Goal: Find specific page/section: Find specific page/section

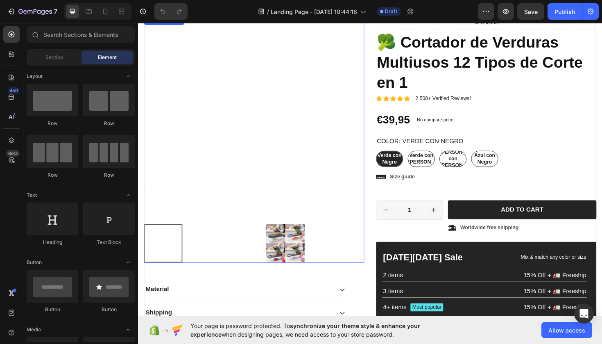
scroll to position [401, 0]
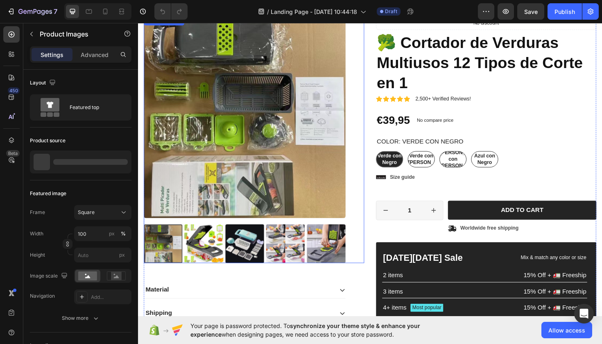
click at [255, 137] on img at bounding box center [251, 123] width 214 height 214
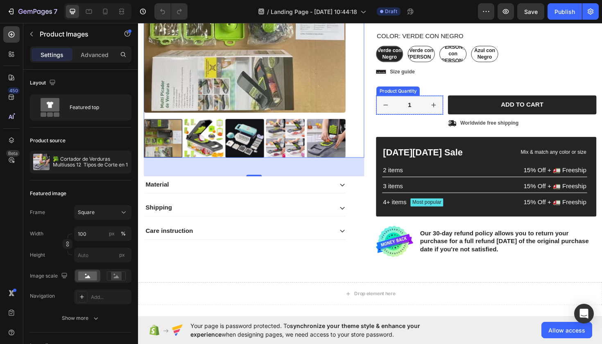
scroll to position [513, 0]
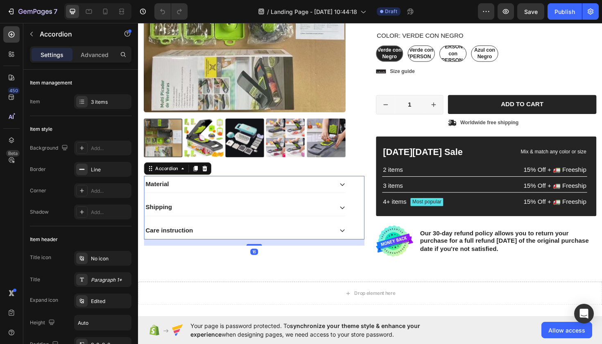
click at [353, 193] on icon at bounding box center [354, 193] width 7 height 7
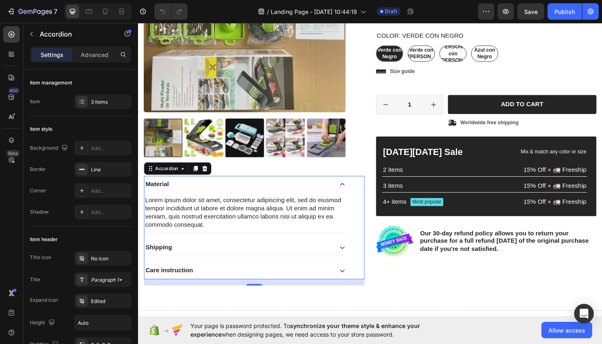
click at [352, 258] on icon at bounding box center [354, 260] width 7 height 7
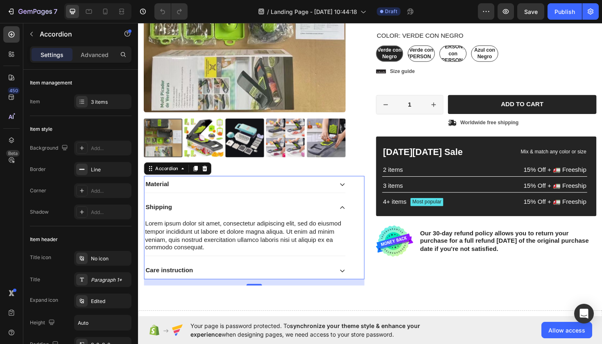
click at [353, 284] on icon at bounding box center [354, 285] width 5 height 3
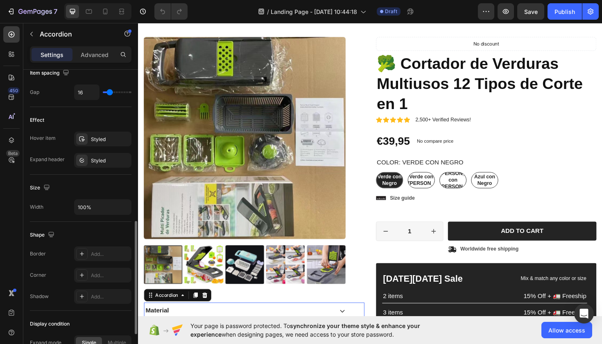
scroll to position [392, 0]
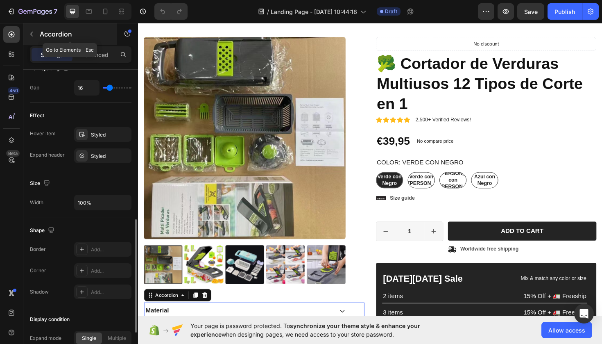
click at [30, 31] on icon "button" at bounding box center [31, 34] width 7 height 7
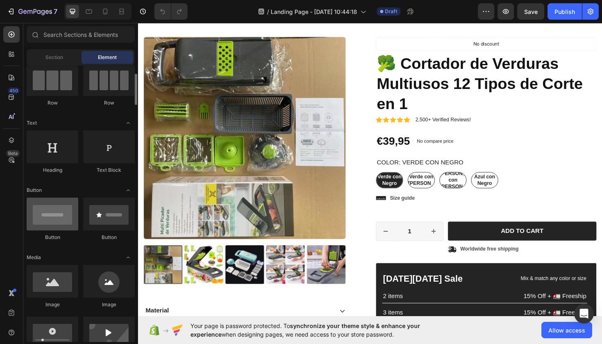
scroll to position [72, 0]
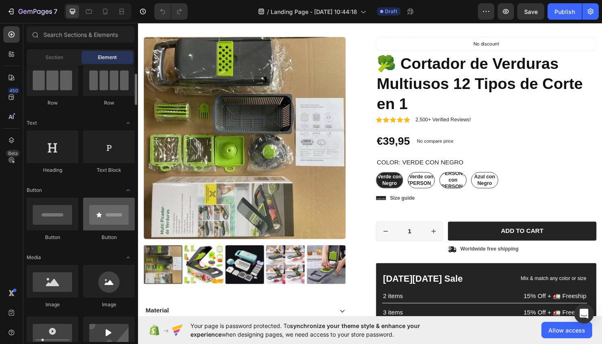
click at [118, 217] on div at bounding box center [109, 213] width 52 height 33
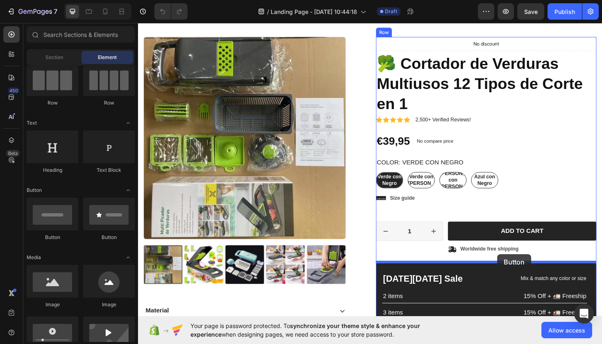
drag, startPoint x: 255, startPoint y: 239, endPoint x: 518, endPoint y: 267, distance: 264.4
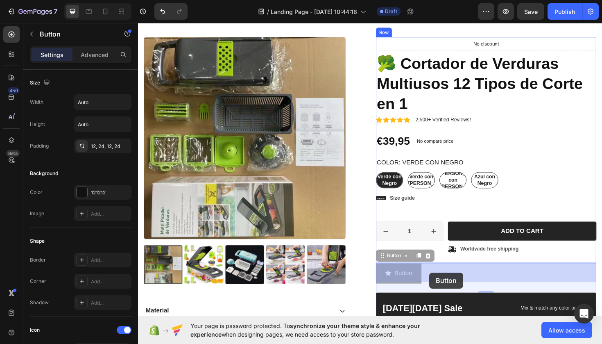
drag, startPoint x: 460, startPoint y: 287, endPoint x: 436, endPoint y: 289, distance: 23.8
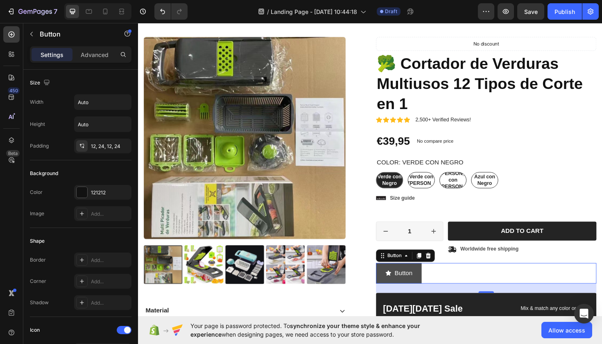
click at [431, 287] on button "Button" at bounding box center [414, 288] width 48 height 22
click at [412, 283] on p "Button" at bounding box center [418, 288] width 19 height 12
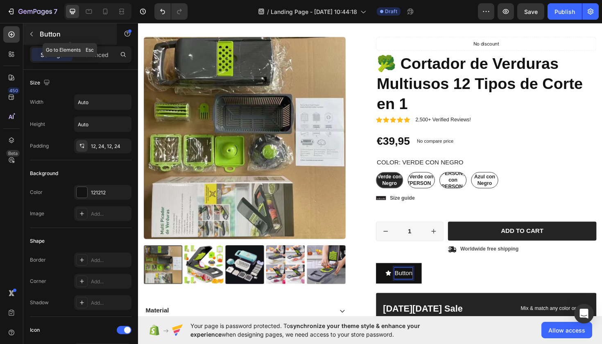
click at [35, 33] on button "button" at bounding box center [31, 33] width 13 height 13
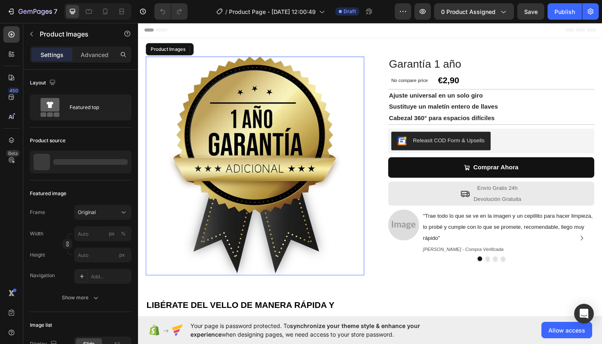
click at [250, 167] on img at bounding box center [261, 174] width 231 height 231
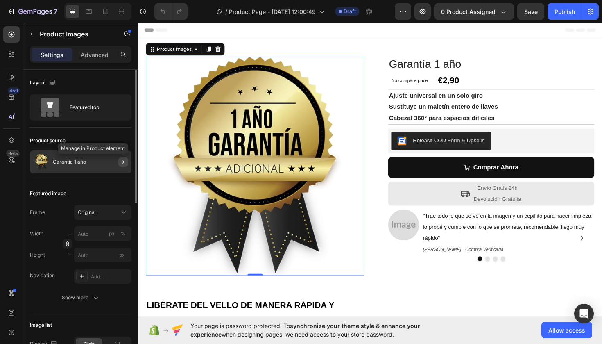
click at [124, 163] on icon "button" at bounding box center [123, 161] width 7 height 7
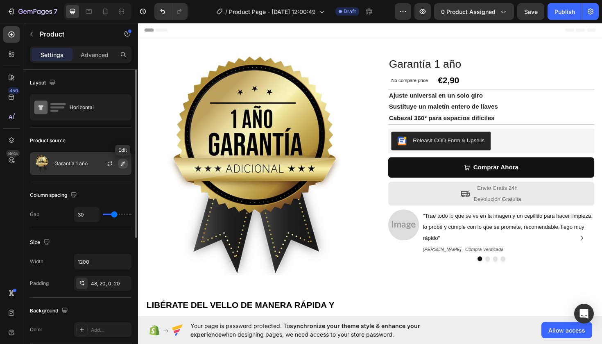
click at [122, 164] on icon "button" at bounding box center [123, 163] width 7 height 7
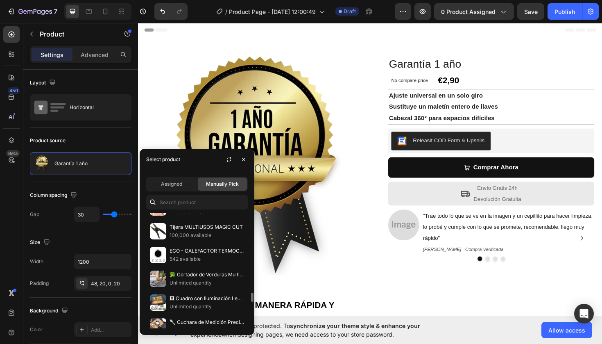
scroll to position [990, 0]
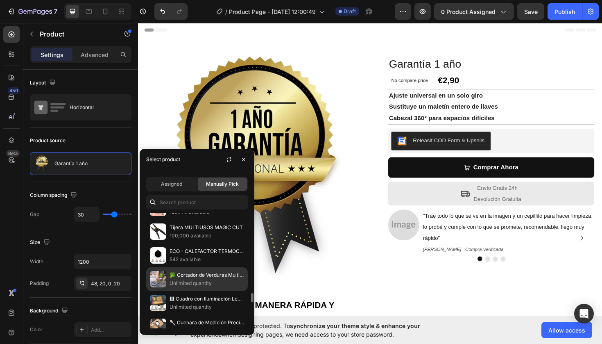
click at [203, 279] on p "🥦 Cortador de Verduras Multiusos 12 Tipos de Corte en 1" at bounding box center [206, 275] width 75 height 8
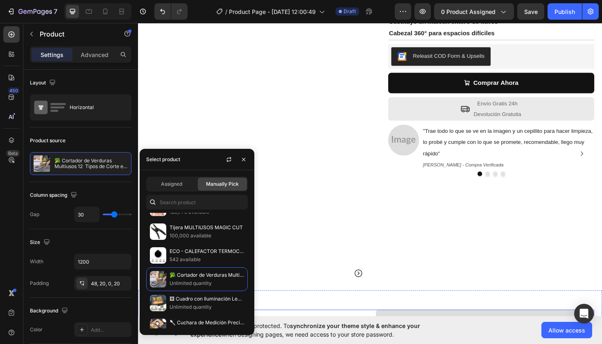
scroll to position [102, 0]
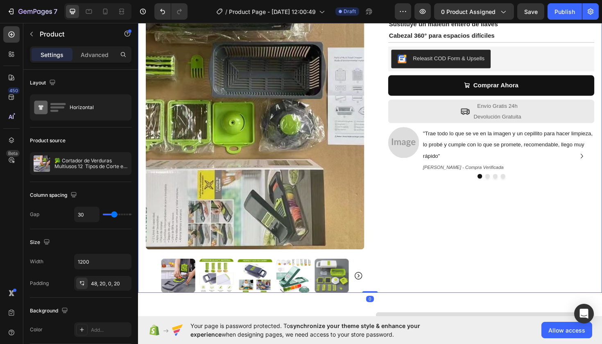
click at [483, 265] on div "🥦 Cortador de Verduras Multiusos 12 Tipos [PERSON_NAME] en 1 Product Title No c…" at bounding box center [505, 133] width 231 height 352
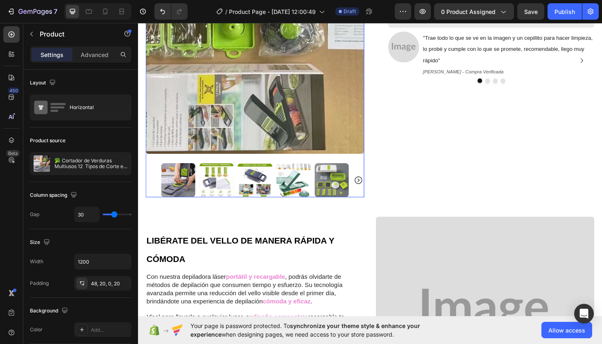
scroll to position [192, 0]
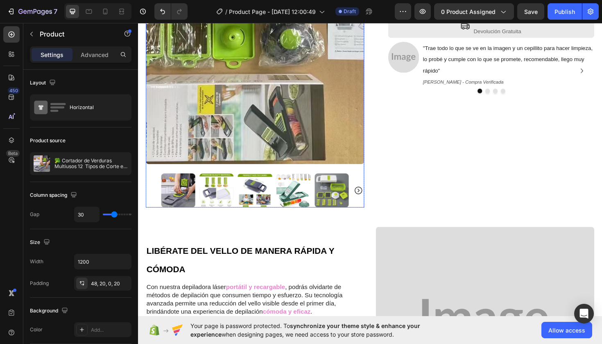
click at [371, 199] on icon "Carousel Next Arrow" at bounding box center [371, 200] width 8 height 8
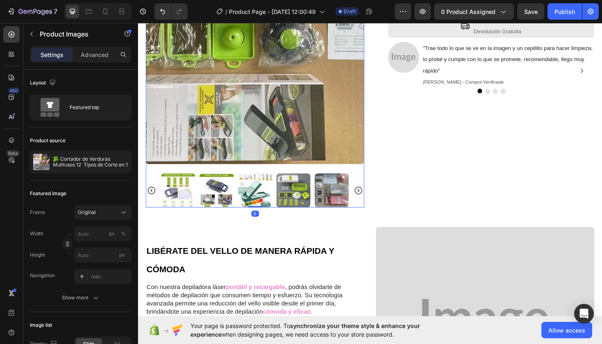
click at [371, 199] on icon "Carousel Next Arrow" at bounding box center [371, 200] width 8 height 8
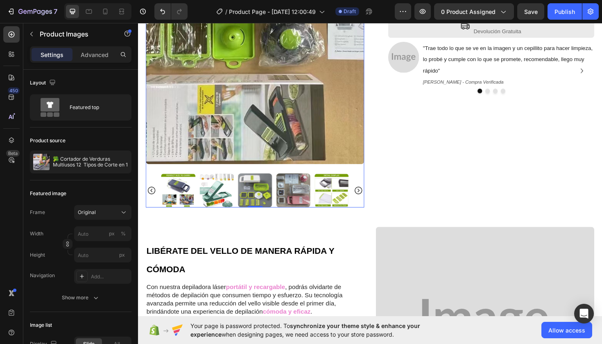
click at [307, 207] on img at bounding box center [303, 200] width 36 height 36
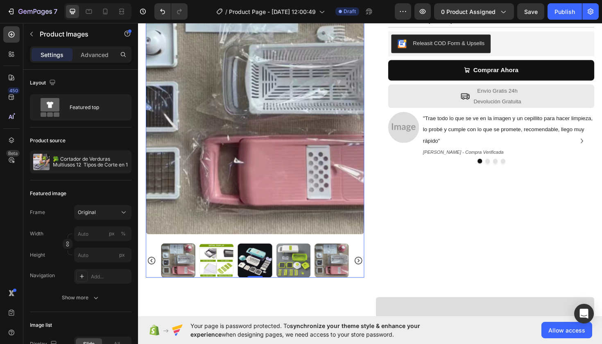
scroll to position [120, 0]
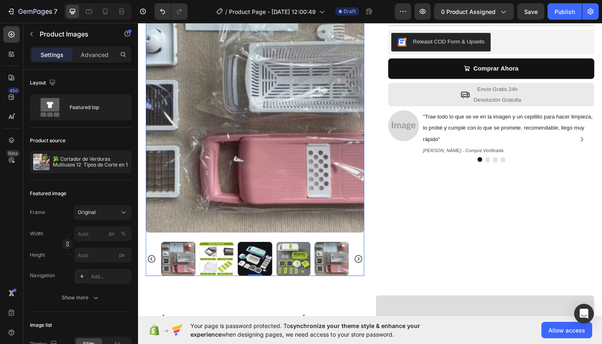
click at [178, 267] on div at bounding box center [181, 272] width 36 height 36
click at [152, 271] on icon "Carousel Back Arrow" at bounding box center [152, 272] width 8 height 8
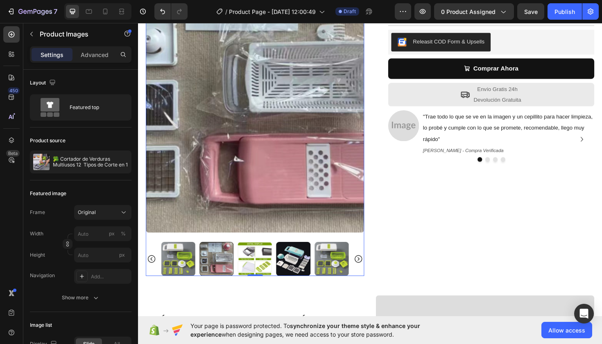
click at [152, 271] on icon "Carousel Back Arrow" at bounding box center [152, 272] width 8 height 8
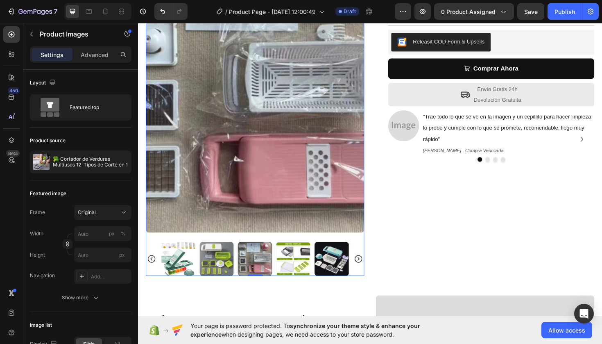
click at [152, 271] on icon "Carousel Back Arrow" at bounding box center [152, 272] width 8 height 8
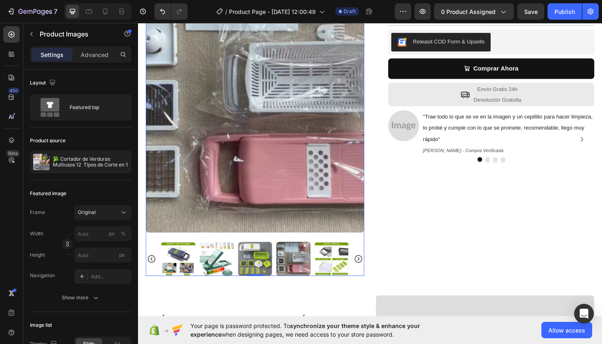
click at [152, 271] on icon "Carousel Back Arrow" at bounding box center [152, 272] width 8 height 8
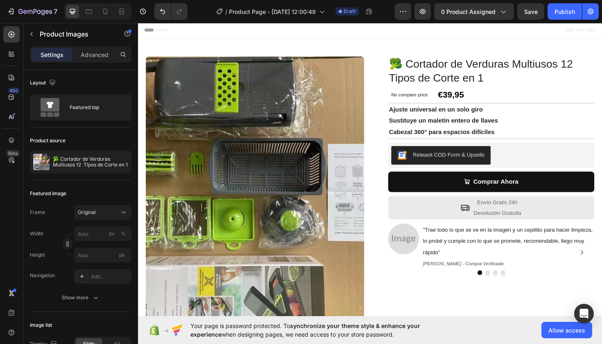
scroll to position [0, 0]
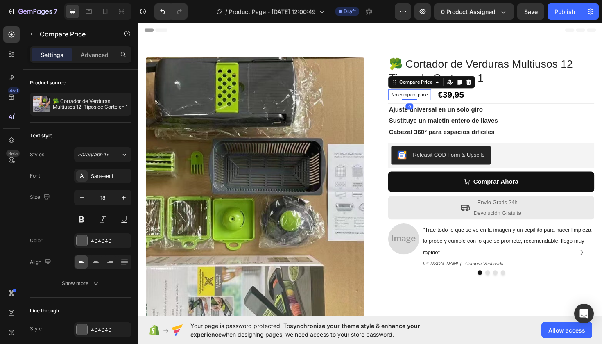
click at [425, 99] on p "No compare price" at bounding box center [425, 99] width 39 height 5
click at [421, 97] on p "No compare price" at bounding box center [425, 99] width 39 height 5
click at [415, 97] on p "No compare price" at bounding box center [425, 99] width 39 height 5
click at [416, 99] on p "No compare price" at bounding box center [425, 99] width 39 height 5
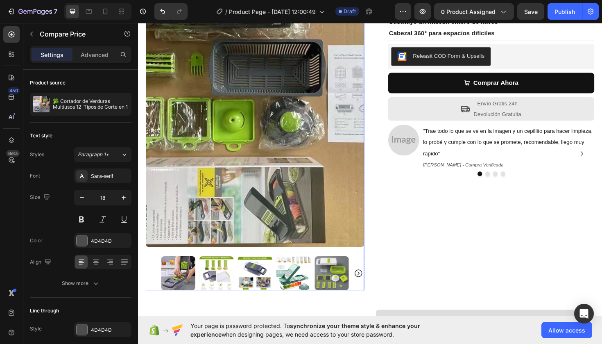
scroll to position [104, 0]
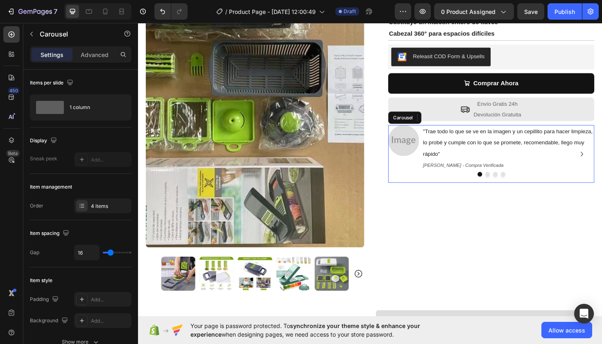
click at [601, 159] on icon "Carousel Next Arrow" at bounding box center [608, 162] width 10 height 10
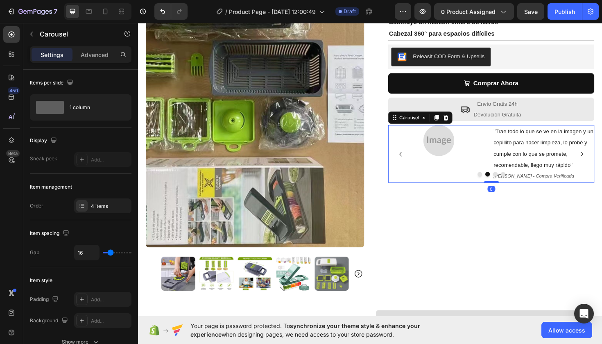
click at [601, 159] on icon "Carousel Next Arrow" at bounding box center [608, 162] width 10 height 10
click at [416, 160] on icon "Carousel Back Arrow" at bounding box center [416, 161] width 2 height 5
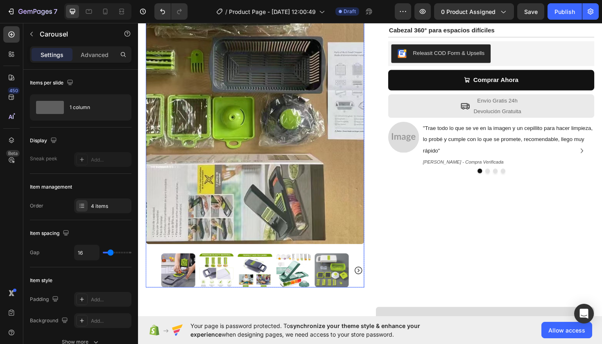
scroll to position [108, 0]
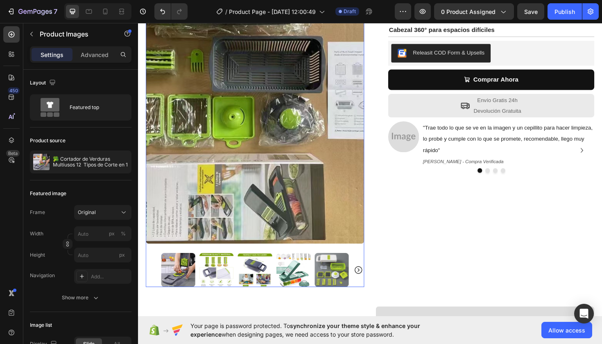
click at [186, 274] on img at bounding box center [181, 284] width 36 height 36
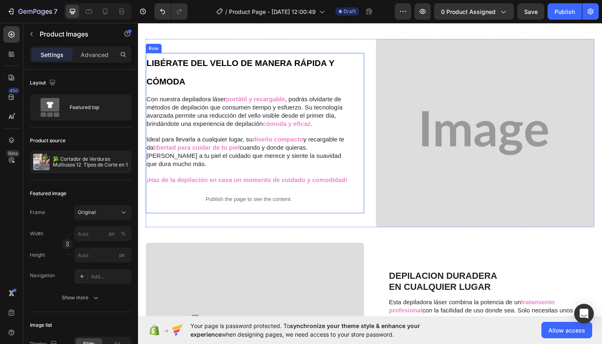
scroll to position [385, 0]
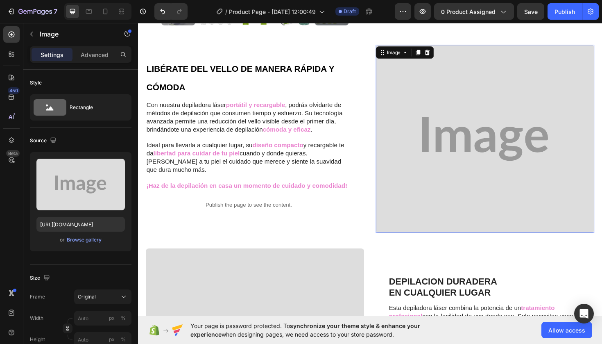
click at [484, 188] on img at bounding box center [505, 145] width 231 height 199
click at [80, 239] on div "Browse gallery" at bounding box center [84, 239] width 35 height 7
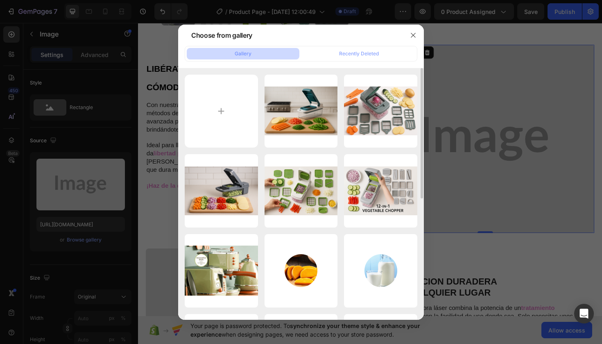
scroll to position [0, 0]
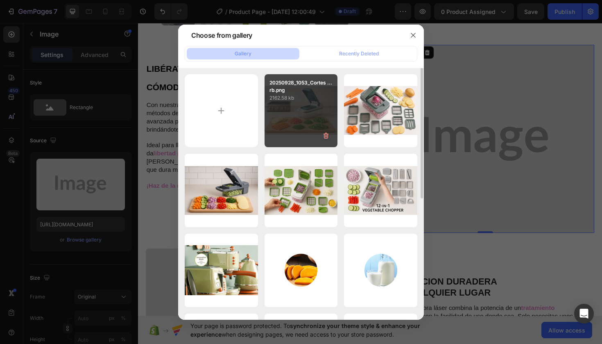
click at [318, 115] on div "20250928_1053_Cortes ...rb.png 2162.58 kb" at bounding box center [300, 110] width 73 height 73
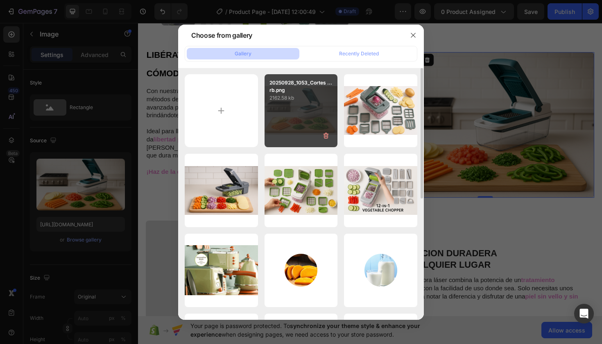
type input "[URL][DOMAIN_NAME]"
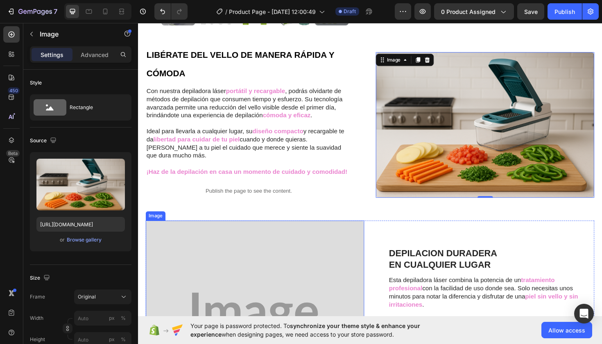
click at [263, 280] on img at bounding box center [261, 331] width 231 height 199
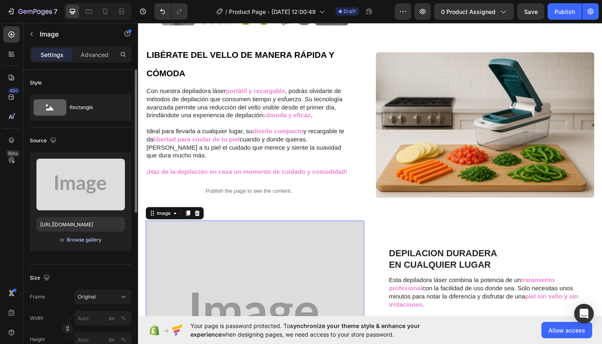
click at [83, 242] on div "Browse gallery" at bounding box center [84, 239] width 35 height 7
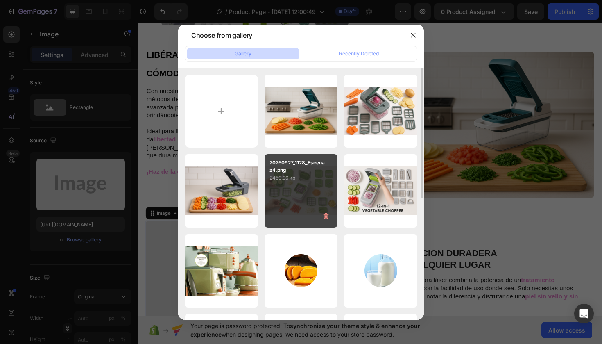
click at [305, 190] on div "20250927_1128_Escena ...z4.png 2459.96 kb" at bounding box center [300, 190] width 73 height 73
type input "[URL][DOMAIN_NAME]"
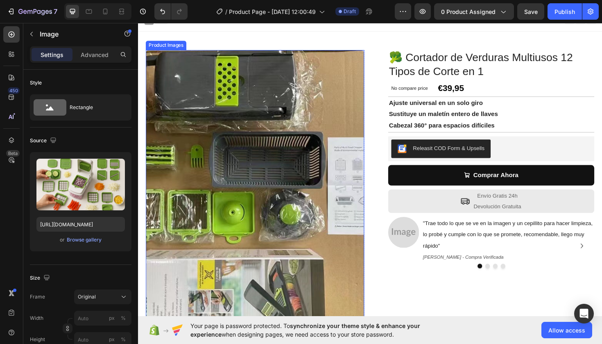
scroll to position [9, 0]
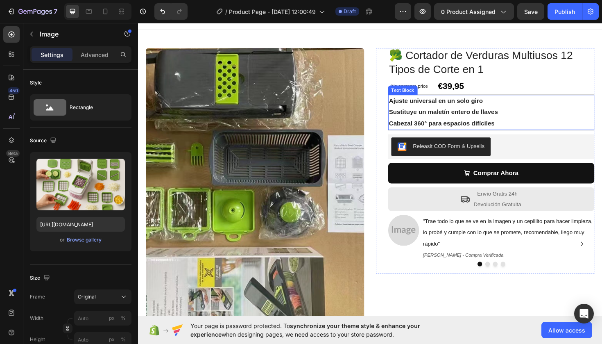
click at [466, 112] on p "Sustituye un maletín entero de llaves" at bounding box center [512, 118] width 217 height 12
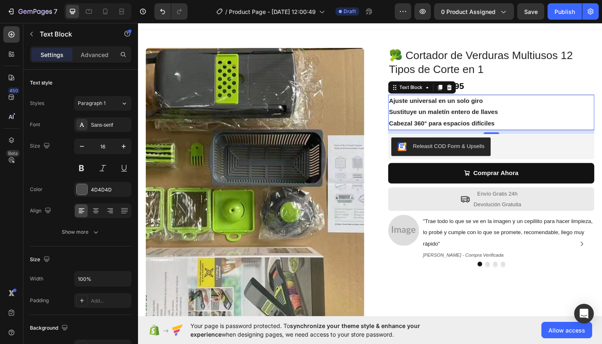
click at [517, 128] on p "Cabezal 360° para espacios difíciles" at bounding box center [512, 130] width 217 height 12
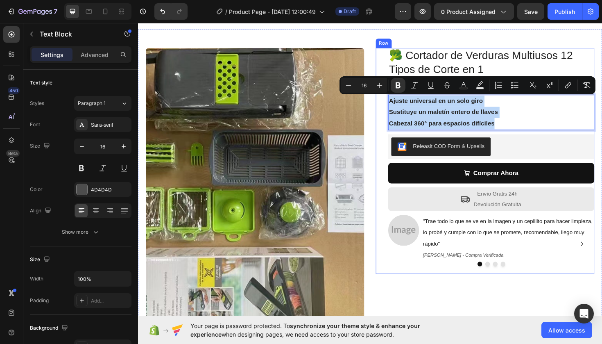
drag, startPoint x: 517, startPoint y: 127, endPoint x: 395, endPoint y: 105, distance: 123.8
click at [395, 105] on div "🥦 Cortador de Verduras Multiusos 12 Tipos [PERSON_NAME] en 1 Product Title No c…" at bounding box center [505, 169] width 231 height 239
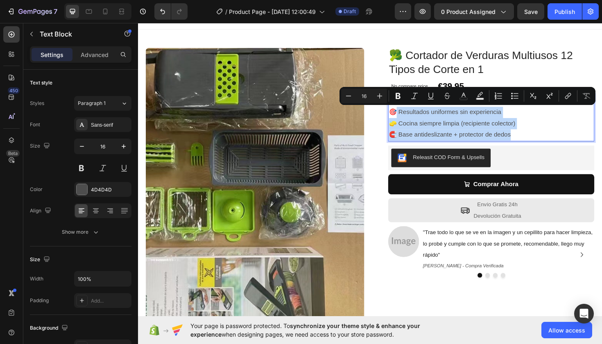
drag, startPoint x: 533, startPoint y: 138, endPoint x: 412, endPoint y: 113, distance: 123.7
click at [412, 113] on div "🎯 Resultados uniformes sin experiencia 🧽 Cocina siempre limpia (recipiente cole…" at bounding box center [512, 123] width 218 height 49
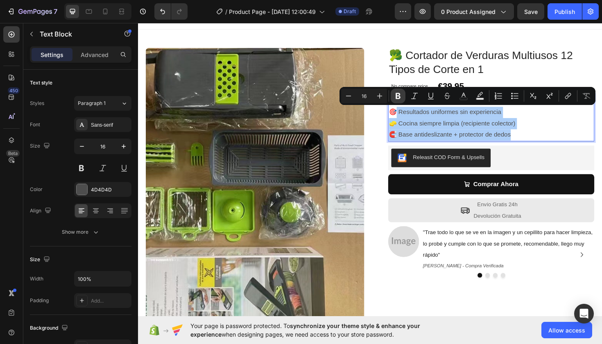
click at [399, 94] on icon "Editor contextual toolbar" at bounding box center [397, 96] width 5 height 6
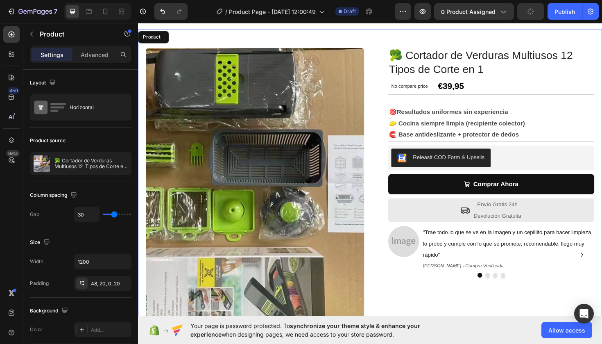
click at [383, 83] on div "Product Images Row 🥦 Cortador de Verduras Multiusos 12 Tipos [PERSON_NAME] en 1…" at bounding box center [383, 215] width 491 height 371
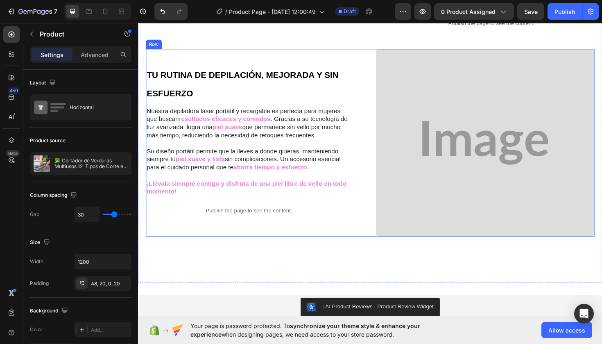
scroll to position [735, 0]
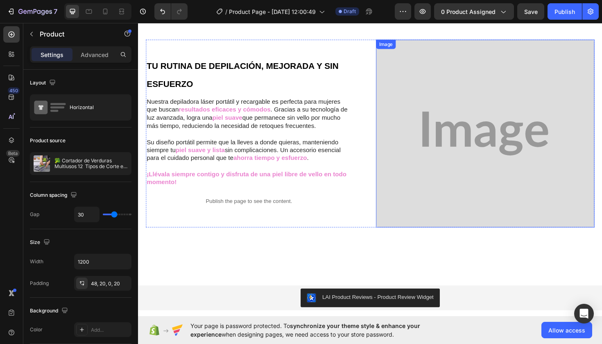
click at [468, 136] on img at bounding box center [505, 140] width 231 height 199
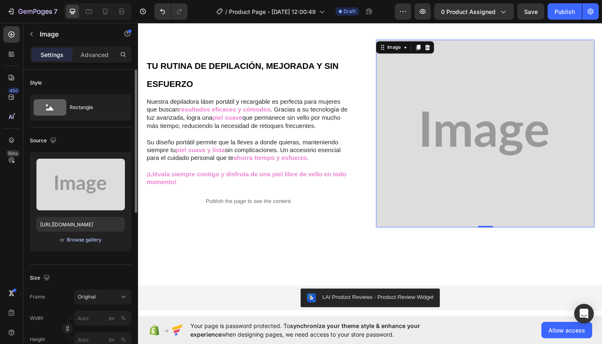
click at [75, 239] on div "Browse gallery" at bounding box center [84, 239] width 35 height 7
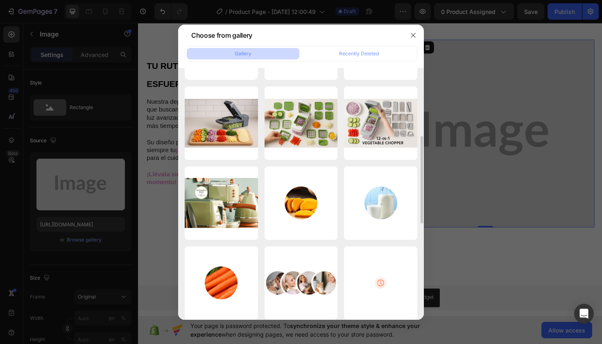
scroll to position [0, 0]
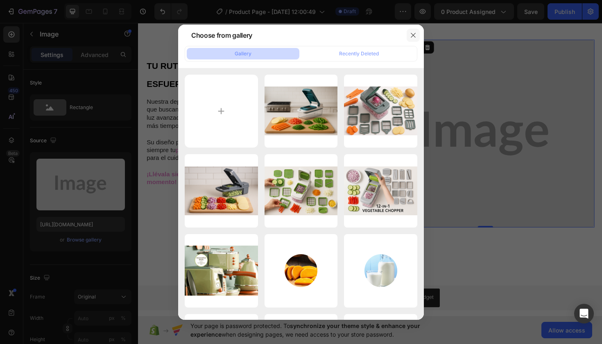
click at [416, 36] on icon "button" at bounding box center [413, 35] width 7 height 7
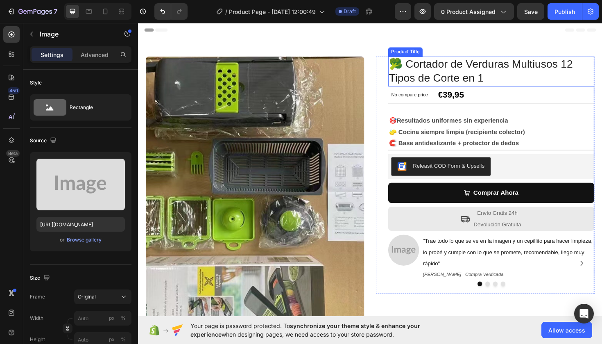
click at [444, 69] on h1 "🥦 Cortador de Verduras Multiusos 12 Tipos de Corte en 1" at bounding box center [512, 75] width 218 height 32
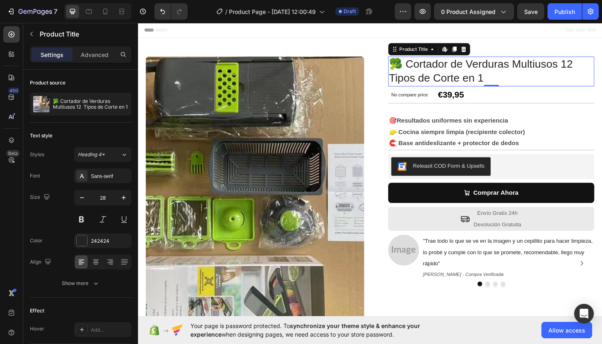
click at [454, 72] on h1 "🥦 Cortador de Verduras Multiusos 12 Tipos de Corte en 1" at bounding box center [512, 75] width 218 height 32
click at [426, 77] on h1 "🥦 Cortador de Verduras Multiusos 12 Tipos de Corte en 1" at bounding box center [512, 75] width 218 height 32
click at [516, 81] on h1 "🥦 Cortador de Verduras Multiusos 12 Tipos de Corte en 1" at bounding box center [512, 75] width 218 height 32
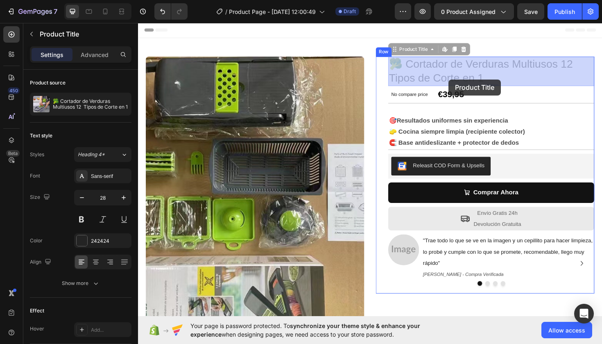
drag, startPoint x: 505, startPoint y: 82, endPoint x: 501, endPoint y: 75, distance: 7.7
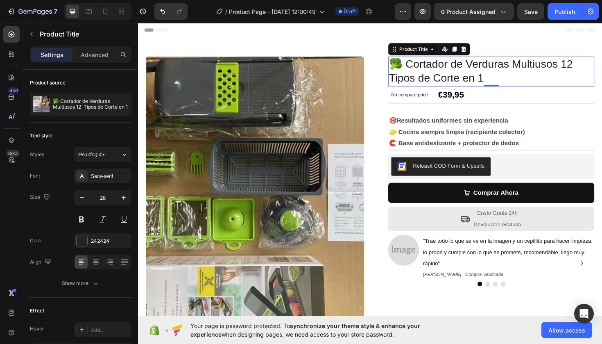
click at [474, 75] on h1 "🥦 Cortador de Verduras Multiusos 12 Tipos de Corte en 1" at bounding box center [512, 75] width 218 height 32
click at [423, 69] on h1 "🥦 Cortador de Verduras Multiusos 12 Tipos de Corte en 1" at bounding box center [512, 75] width 218 height 32
click at [79, 240] on div at bounding box center [82, 240] width 11 height 11
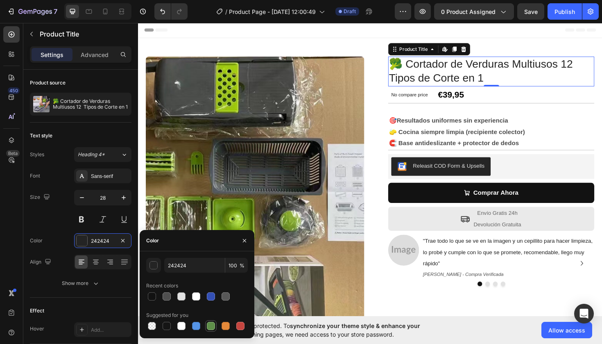
click at [210, 325] on div at bounding box center [211, 325] width 8 height 8
type input "5E8E49"
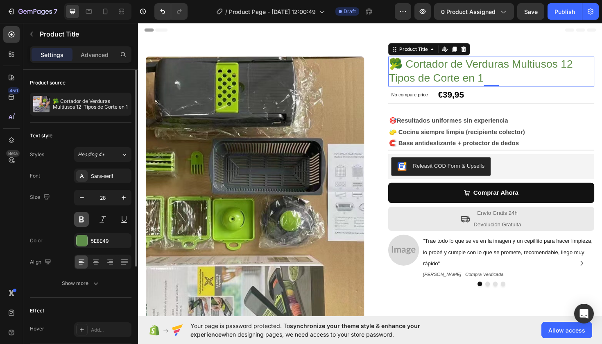
click at [81, 220] on button at bounding box center [81, 219] width 15 height 15
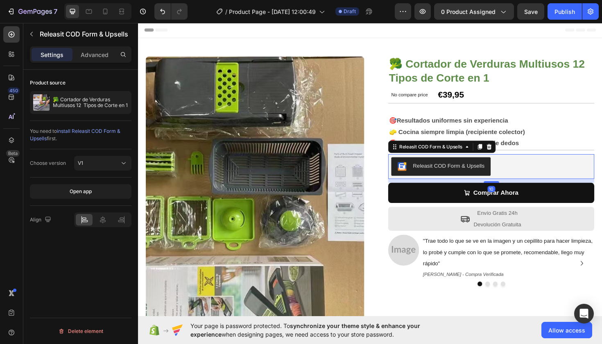
click at [455, 170] on div "Releasit COD Form & Upsells" at bounding box center [467, 174] width 76 height 9
click at [106, 225] on div at bounding box center [102, 219] width 17 height 11
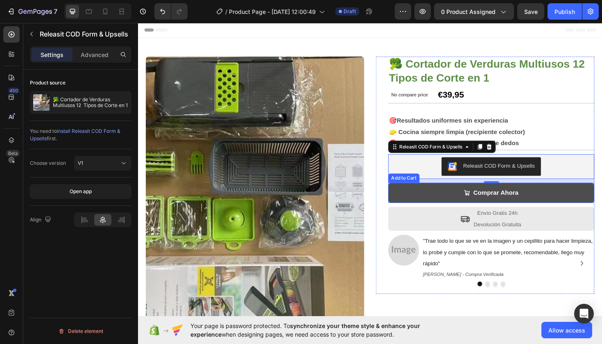
click at [444, 194] on button "Comprar Ahora" at bounding box center [512, 203] width 218 height 22
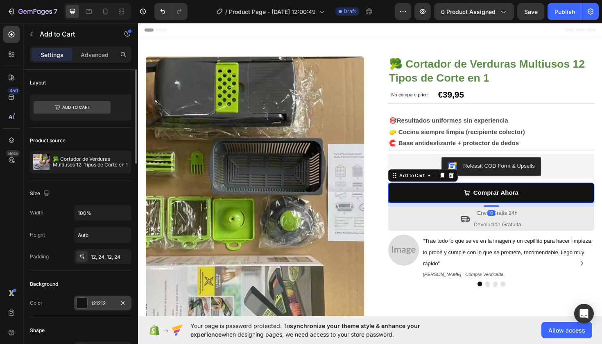
click at [82, 298] on div at bounding box center [82, 302] width 11 height 11
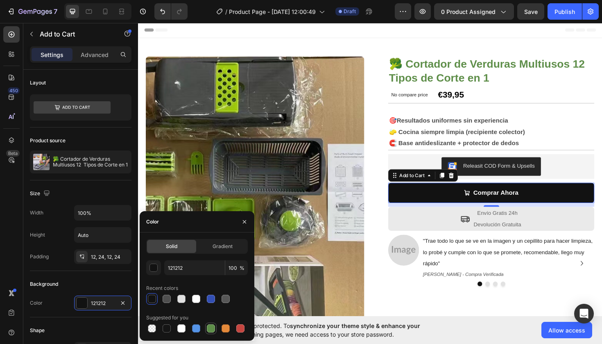
click at [208, 328] on div at bounding box center [211, 328] width 8 height 8
type input "5E8E49"
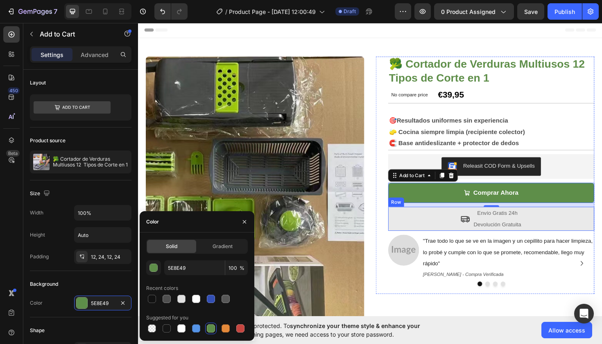
click at [577, 228] on div "Icon Envío Gratis 24h Devolución Gratuita Text Block Row" at bounding box center [512, 229] width 218 height 25
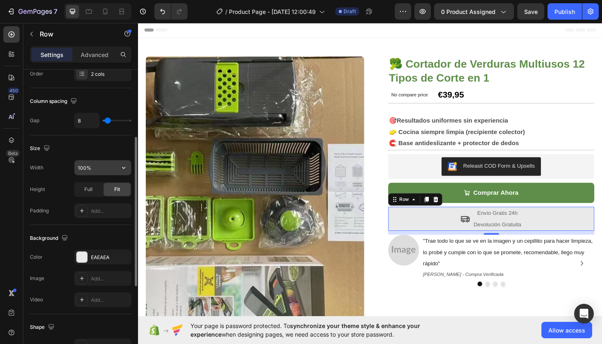
scroll to position [138, 0]
click at [81, 255] on div at bounding box center [82, 255] width 11 height 11
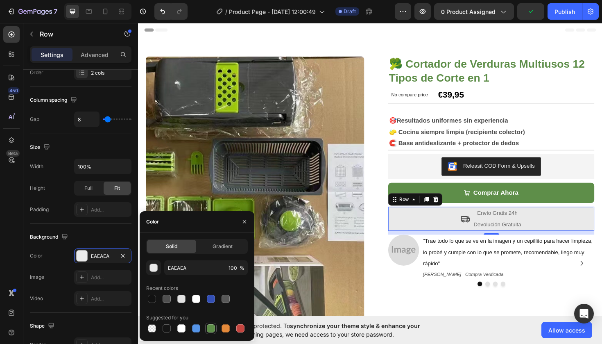
click at [208, 325] on div at bounding box center [211, 328] width 8 height 8
type input "5E8E49"
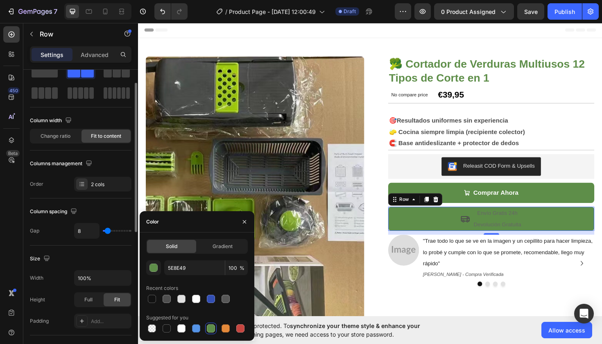
scroll to position [0, 0]
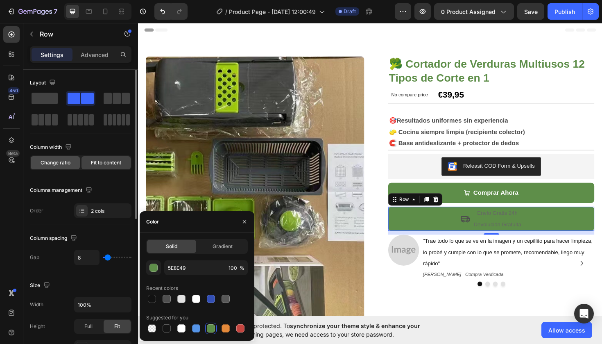
click at [63, 164] on span "Change ratio" at bounding box center [56, 162] width 30 height 7
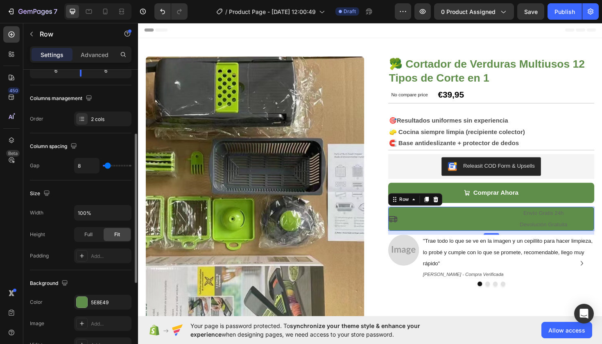
scroll to position [118, 0]
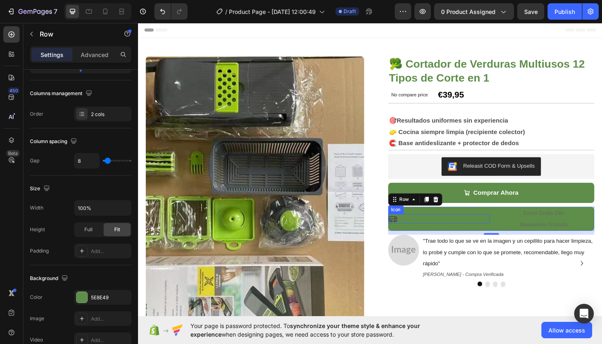
click at [499, 226] on div "Icon" at bounding box center [457, 230] width 108 height 10
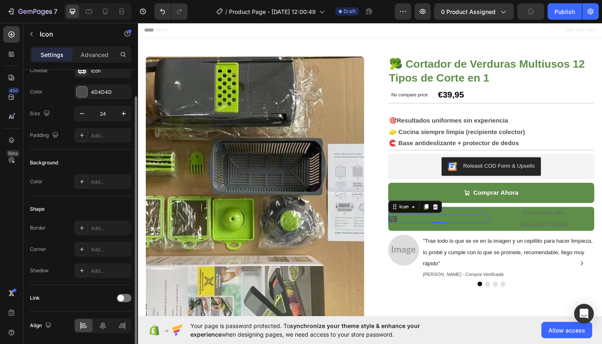
scroll to position [59, 0]
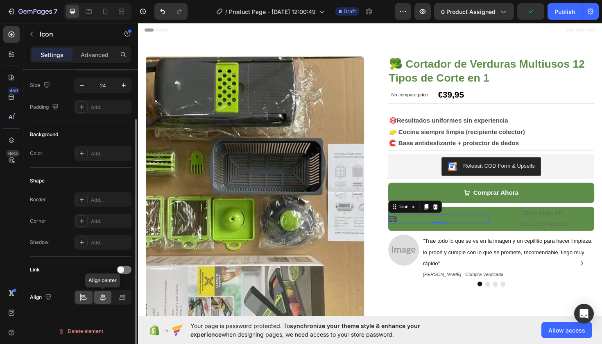
click at [103, 297] on icon at bounding box center [103, 296] width 6 height 7
click at [121, 299] on icon at bounding box center [122, 297] width 8 height 8
click at [98, 298] on div at bounding box center [103, 296] width 18 height 13
click at [84, 297] on icon at bounding box center [83, 297] width 8 height 8
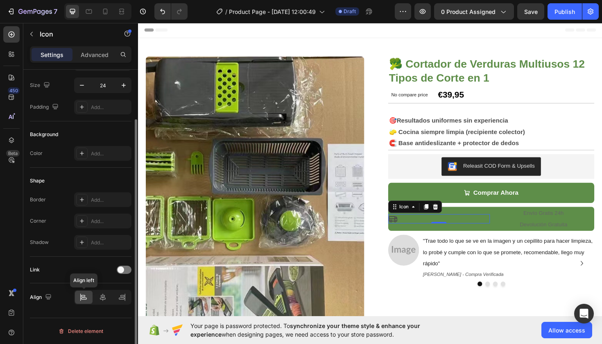
click at [84, 297] on icon at bounding box center [83, 297] width 8 height 8
click at [106, 297] on icon at bounding box center [103, 297] width 8 height 8
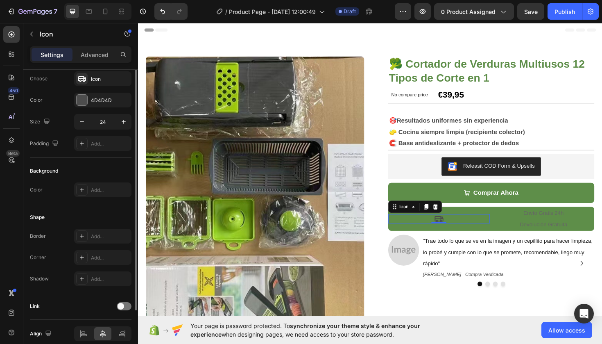
scroll to position [0, 0]
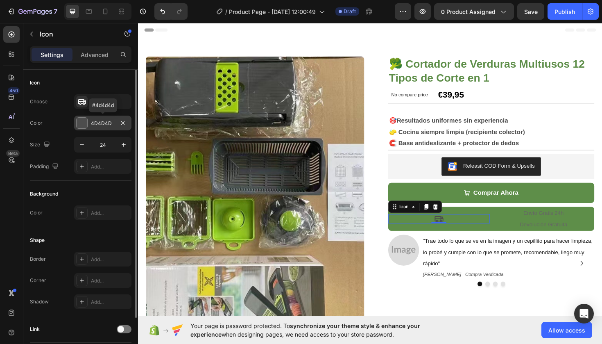
click at [83, 124] on div at bounding box center [82, 123] width 11 height 11
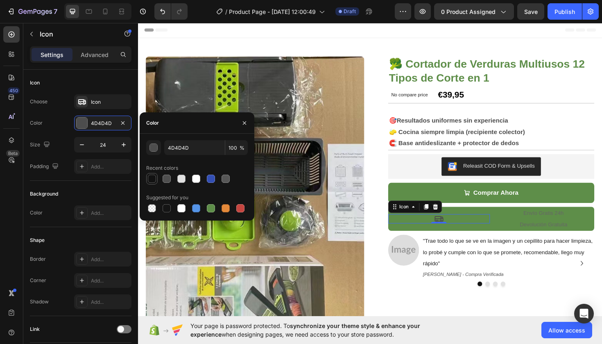
click at [151, 176] on div at bounding box center [152, 178] width 8 height 8
type input "121212"
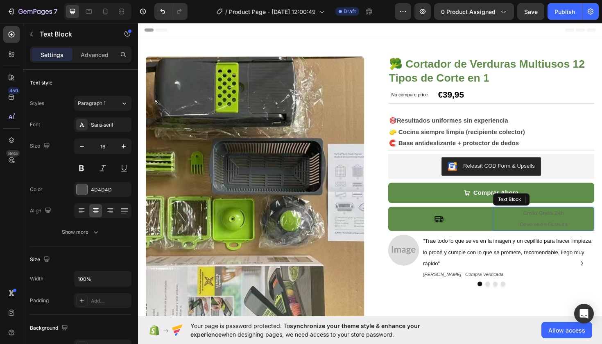
click at [569, 227] on p "Envío Gratis 24h" at bounding box center [568, 224] width 106 height 12
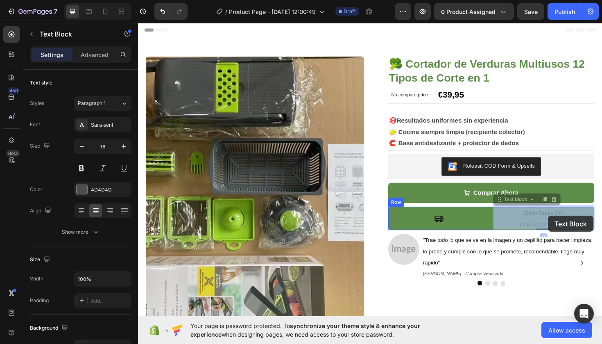
drag, startPoint x: 590, startPoint y: 227, endPoint x: 571, endPoint y: 227, distance: 19.7
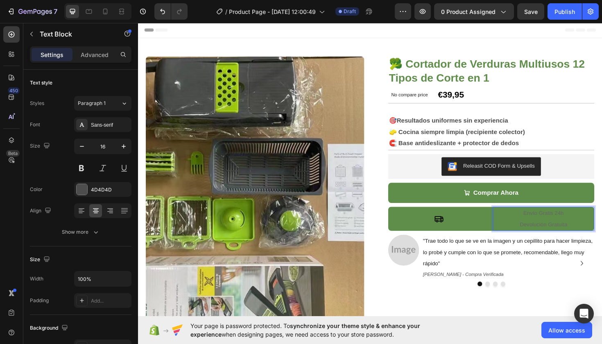
drag, startPoint x: 577, startPoint y: 227, endPoint x: 540, endPoint y: 227, distance: 36.8
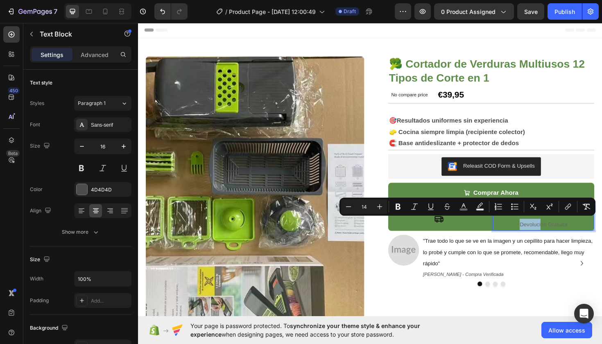
drag, startPoint x: 565, startPoint y: 234, endPoint x: 528, endPoint y: 233, distance: 37.3
click at [528, 233] on p "Devolución Gratuita" at bounding box center [568, 236] width 106 height 12
click at [398, 206] on icon "Editor contextual toolbar" at bounding box center [398, 206] width 8 height 8
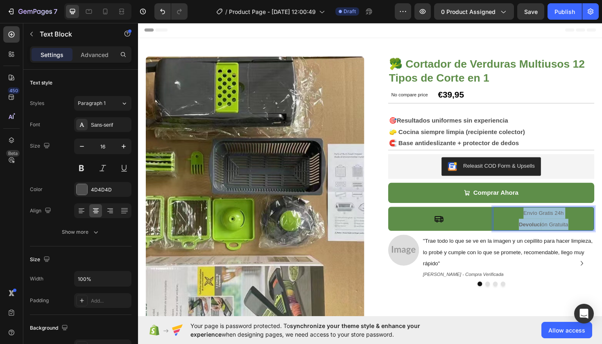
drag, startPoint x: 597, startPoint y: 231, endPoint x: 538, endPoint y: 220, distance: 59.7
click at [538, 219] on div "Envío Gratis 24h Devoluci ón Gratuita" at bounding box center [568, 229] width 108 height 25
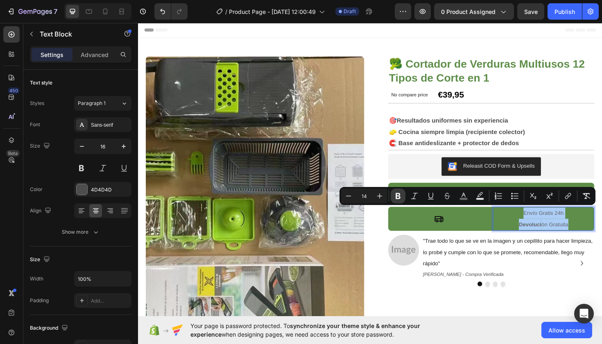
click at [398, 194] on icon "Editor contextual toolbar" at bounding box center [398, 196] width 8 height 8
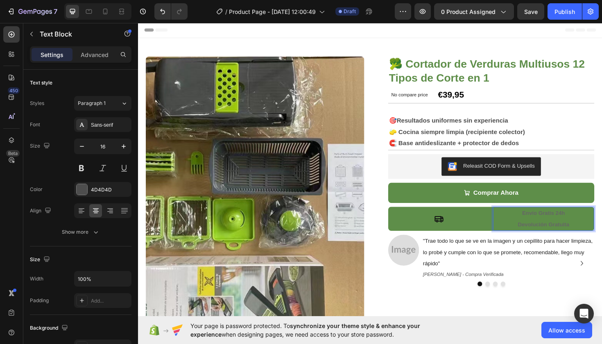
click at [534, 230] on p "Devolución Gratuita" at bounding box center [568, 236] width 106 height 12
drag, startPoint x: 556, startPoint y: 233, endPoint x: 518, endPoint y: 234, distance: 38.1
click at [518, 234] on p "Devolución Gratuita" at bounding box center [568, 236] width 106 height 12
click at [497, 230] on div "Icon" at bounding box center [457, 230] width 108 height 10
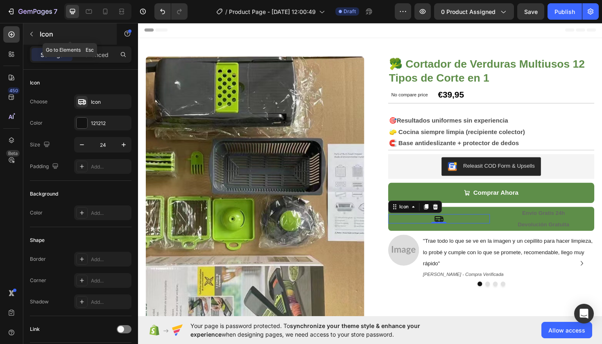
click at [41, 34] on p "Icon" at bounding box center [75, 34] width 70 height 10
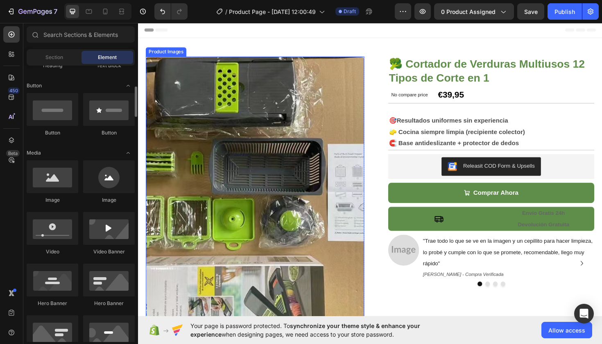
scroll to position [183, 0]
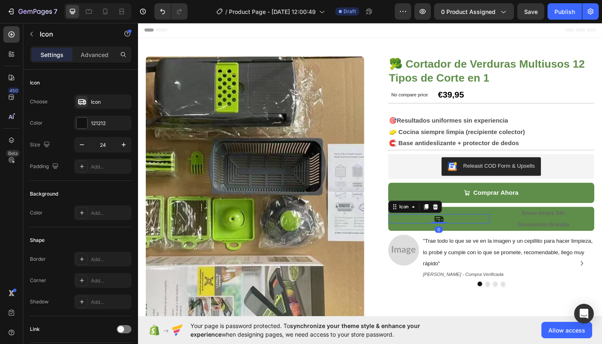
click at [496, 231] on div "Icon 0" at bounding box center [457, 230] width 108 height 10
click at [86, 102] on div at bounding box center [81, 101] width 11 height 11
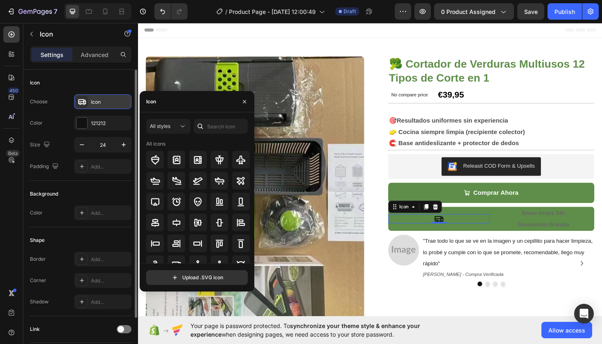
click at [86, 102] on div at bounding box center [81, 101] width 11 height 11
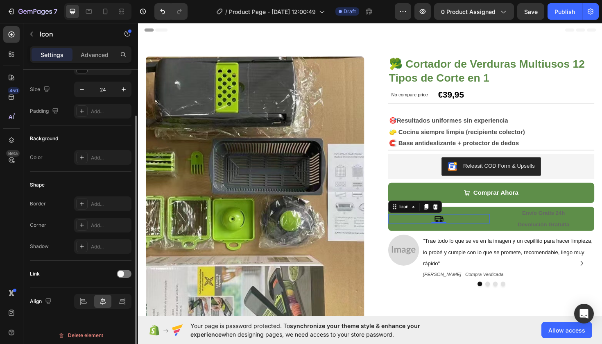
scroll to position [59, 0]
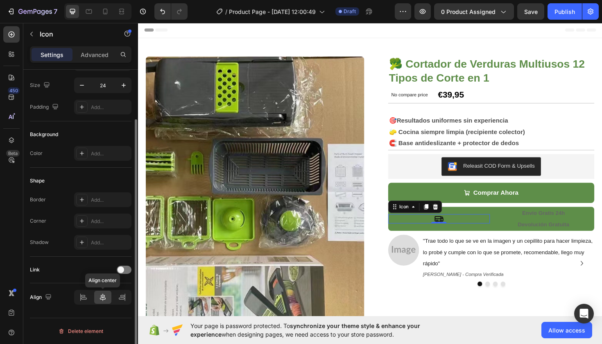
click at [102, 301] on div at bounding box center [103, 296] width 18 height 13
click at [83, 298] on icon at bounding box center [83, 297] width 8 height 8
click at [102, 298] on icon at bounding box center [103, 297] width 8 height 8
click at [129, 297] on div at bounding box center [122, 296] width 18 height 13
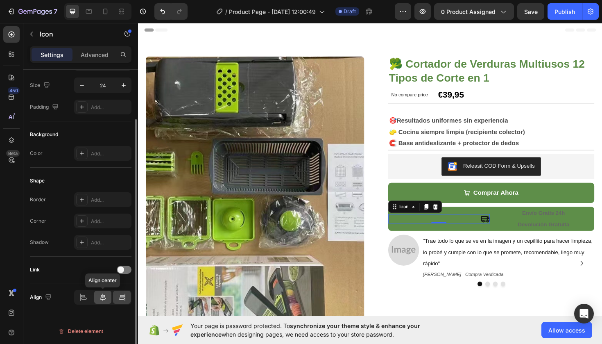
click at [107, 298] on div at bounding box center [103, 296] width 18 height 13
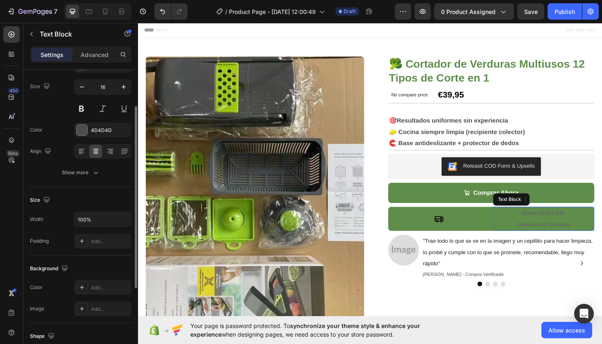
click at [562, 233] on strong "Devolución Gratuita" at bounding box center [567, 236] width 54 height 7
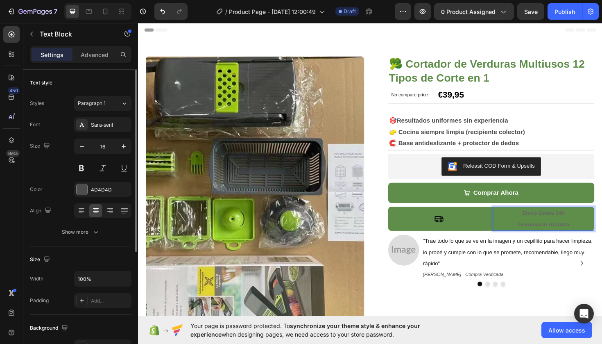
click at [575, 226] on p "Envío Gratis 24h" at bounding box center [568, 224] width 106 height 12
click at [584, 230] on p "Devolución Gratuita" at bounding box center [568, 236] width 106 height 12
click at [588, 227] on p "Envío Gratis 24h" at bounding box center [568, 224] width 106 height 12
click at [554, 227] on p "Envío Gratis 24h" at bounding box center [568, 224] width 106 height 12
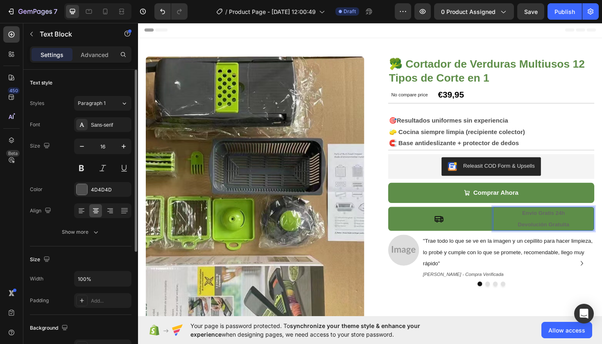
click at [554, 227] on p "Envío Gratis 24h" at bounding box center [568, 224] width 106 height 12
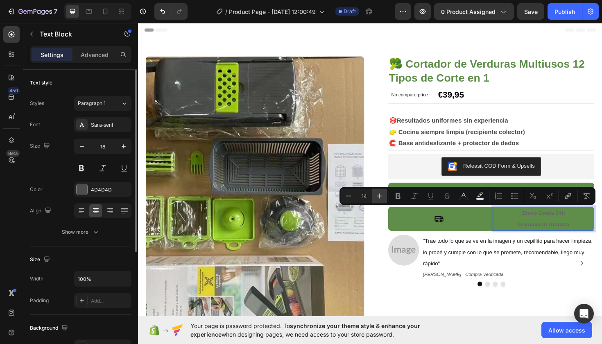
click at [379, 197] on icon "Editor contextual toolbar" at bounding box center [379, 196] width 8 height 8
click at [346, 198] on icon "Editor contextual toolbar" at bounding box center [348, 196] width 8 height 8
type input "15"
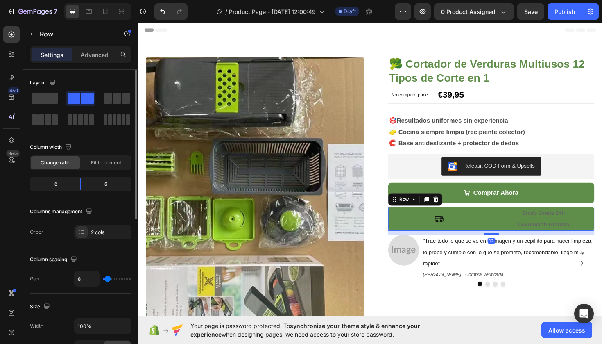
click at [499, 233] on div "Icon" at bounding box center [457, 229] width 108 height 25
click at [582, 230] on p "Devolución Gratuita" at bounding box center [568, 236] width 106 height 12
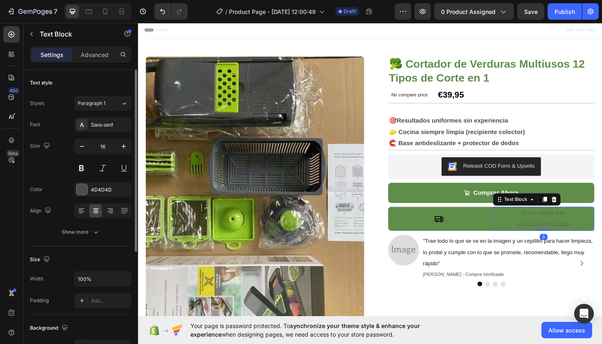
click at [594, 233] on strong "Devolución Gratuita" at bounding box center [567, 236] width 54 height 7
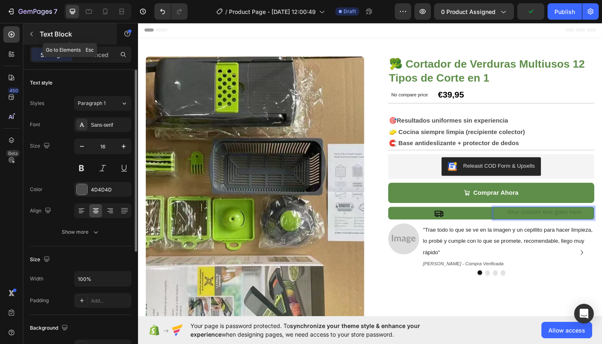
click at [30, 37] on button "button" at bounding box center [31, 33] width 13 height 13
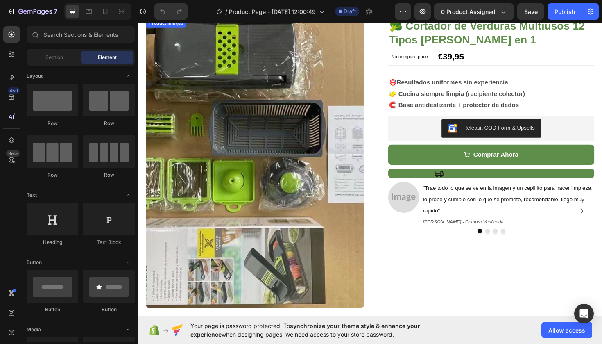
scroll to position [17, 0]
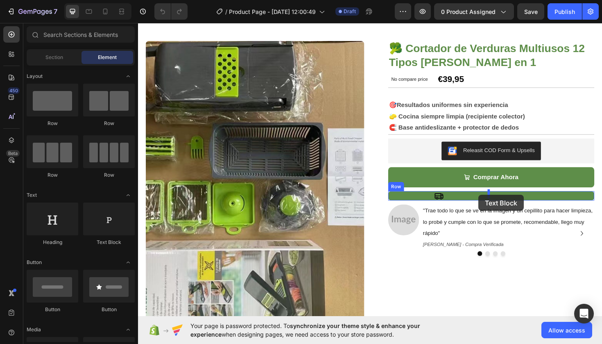
drag, startPoint x: 249, startPoint y: 246, endPoint x: 498, endPoint y: 205, distance: 252.3
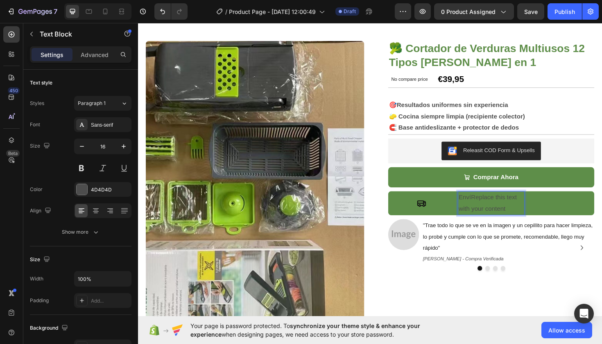
click at [531, 219] on p "EnvíReplace this text with your content" at bounding box center [511, 213] width 69 height 24
click at [81, 169] on button at bounding box center [81, 167] width 15 height 15
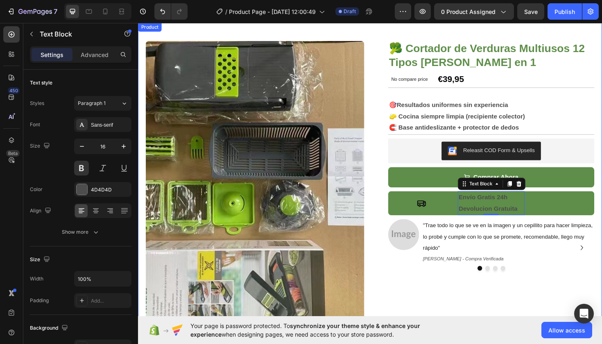
click at [513, 314] on div "🥦 Cortador de Verduras Multiusos 12 Tipos de Corte en 1 Product Title No compar…" at bounding box center [505, 218] width 231 height 352
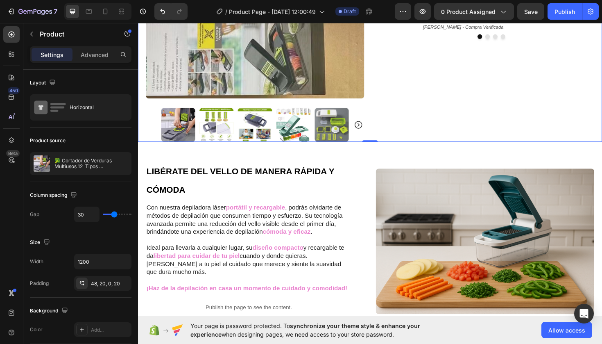
scroll to position [285, 0]
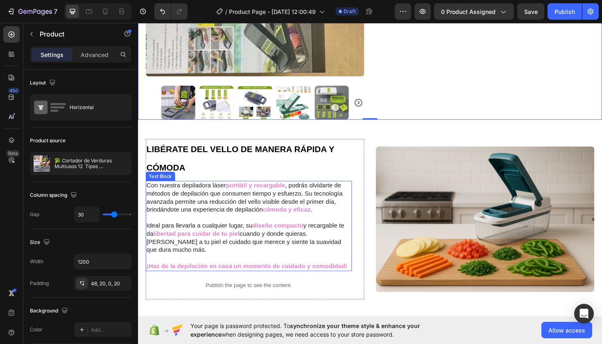
click at [242, 196] on strong "portátil y recargable" at bounding box center [262, 194] width 63 height 7
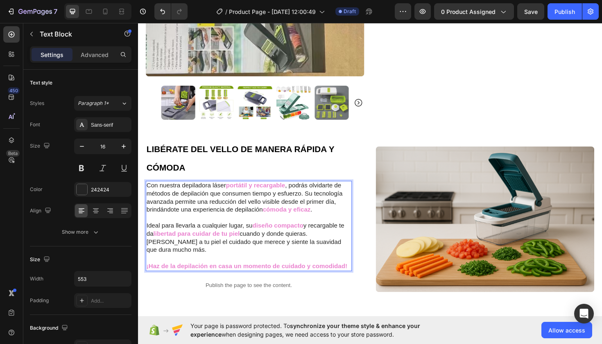
click at [241, 194] on strong "portátil y recargable" at bounding box center [262, 194] width 63 height 7
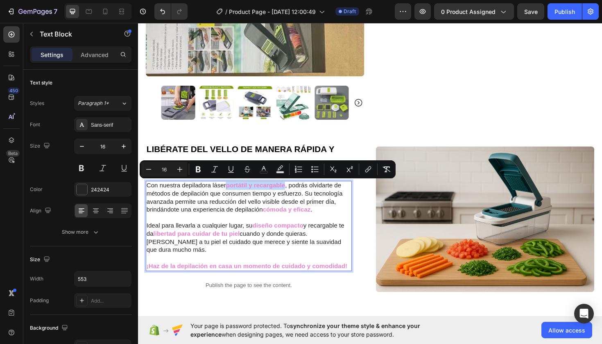
drag, startPoint x: 232, startPoint y: 193, endPoint x: 295, endPoint y: 194, distance: 63.5
click at [295, 194] on p "Con nuestra depiladora láser portátil y recargable , podrás olvidarte de método…" at bounding box center [255, 208] width 217 height 34
click at [79, 187] on div at bounding box center [82, 189] width 11 height 11
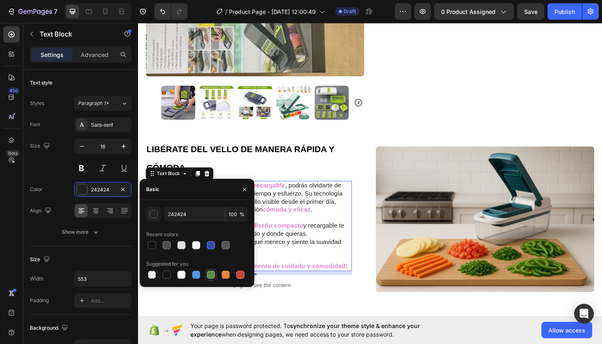
click at [210, 273] on div at bounding box center [211, 274] width 8 height 8
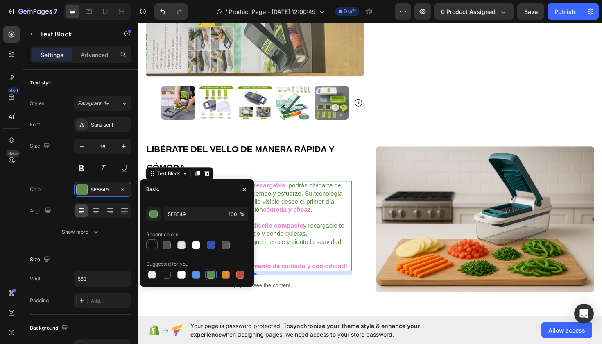
click at [152, 246] on div at bounding box center [152, 245] width 8 height 8
type input "121212"
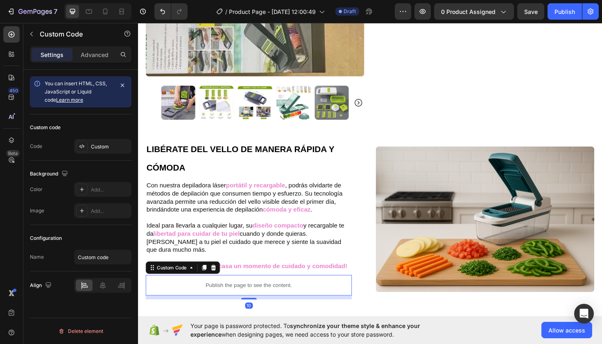
click at [363, 296] on p "Publish the page to see the content." at bounding box center [255, 300] width 218 height 9
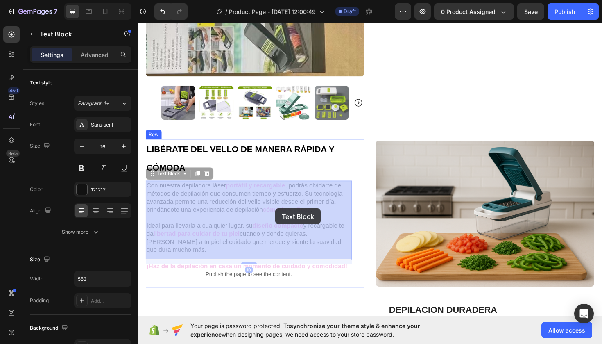
drag, startPoint x: 276, startPoint y: 220, endPoint x: 285, endPoint y: 219, distance: 9.9
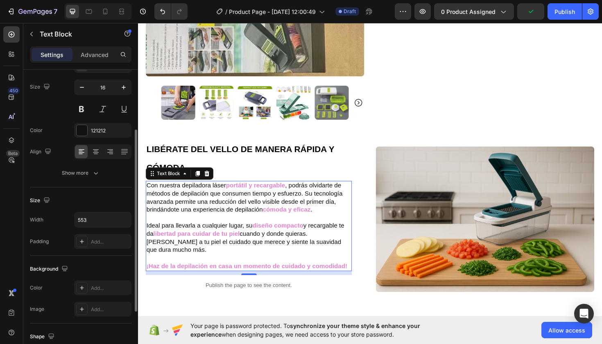
scroll to position [0, 0]
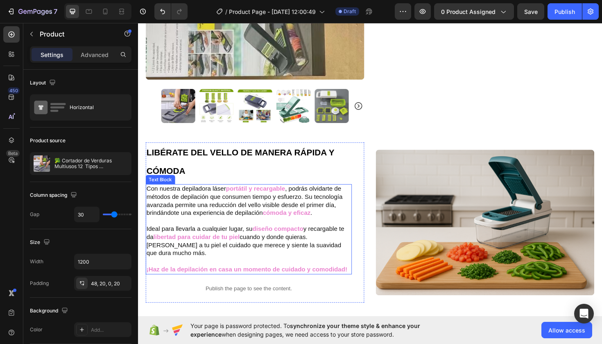
scroll to position [275, 0]
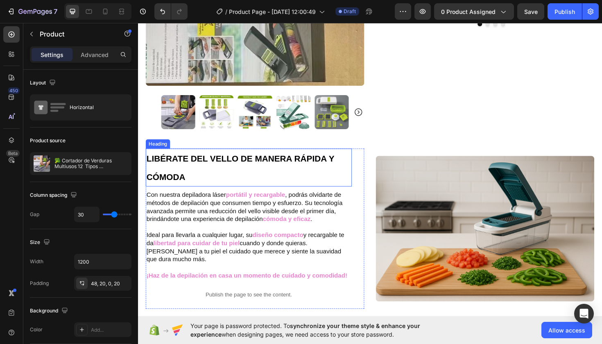
click at [166, 171] on strong "LIBÉRATE DEL VELLO DE MANERA RÁPIDA Y CÓMODA" at bounding box center [246, 175] width 199 height 29
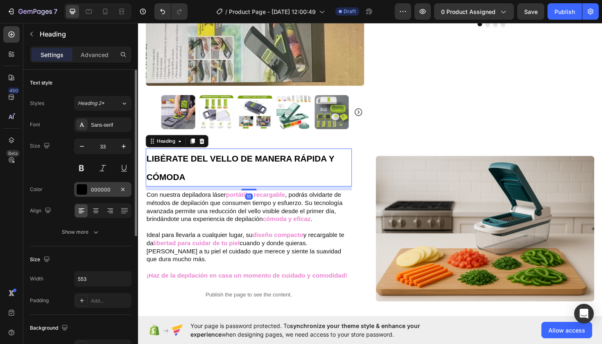
click at [86, 190] on div at bounding box center [82, 189] width 11 height 11
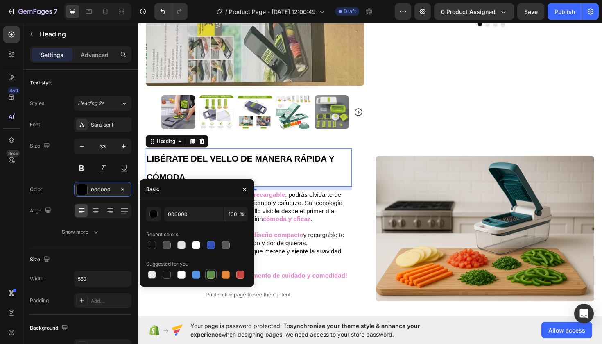
click at [209, 275] on div at bounding box center [211, 274] width 8 height 8
type input "5E8E49"
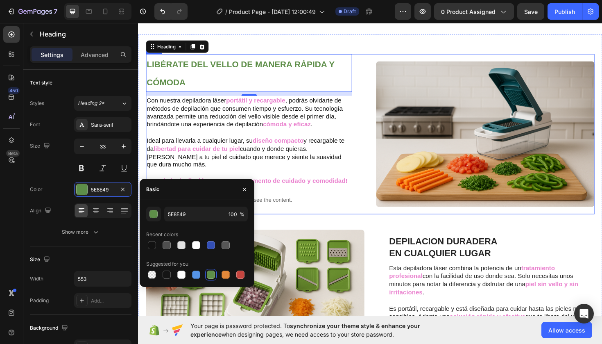
scroll to position [399, 0]
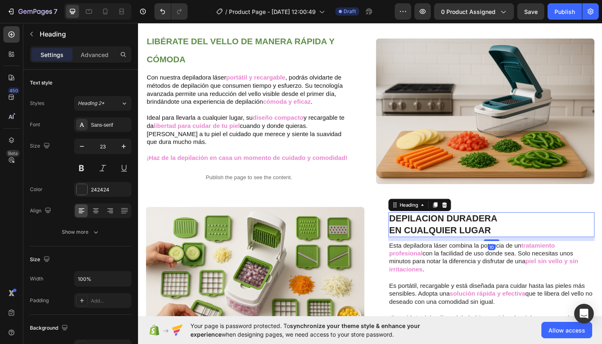
click at [435, 227] on strong "DEPILACION DURADERA" at bounding box center [461, 229] width 115 height 11
click at [84, 189] on div at bounding box center [82, 189] width 11 height 11
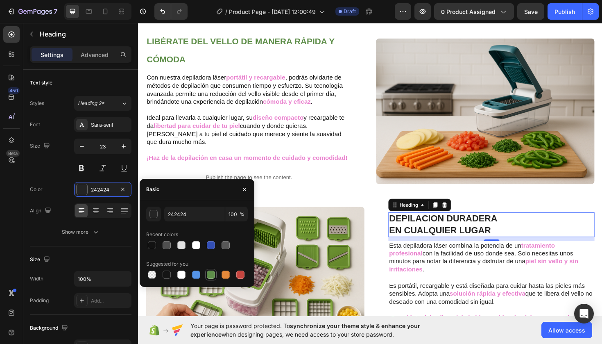
click at [210, 273] on div at bounding box center [211, 274] width 8 height 8
type input "5E8E49"
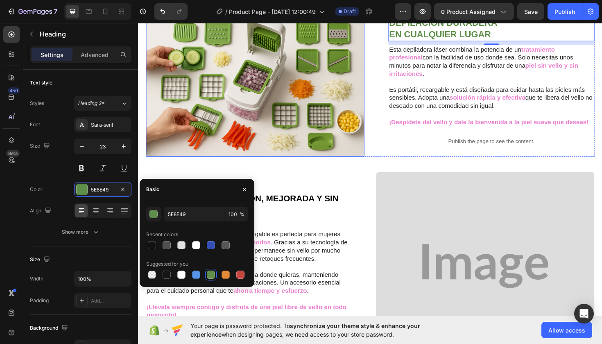
scroll to position [611, 0]
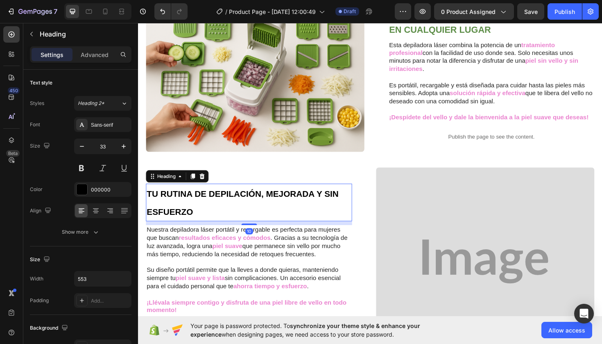
click at [304, 199] on strong "TU RUTINA DE DEPILACIÓN, MEJORADA Y SIN ESFUERZO" at bounding box center [248, 213] width 203 height 29
click at [84, 192] on div at bounding box center [82, 189] width 11 height 11
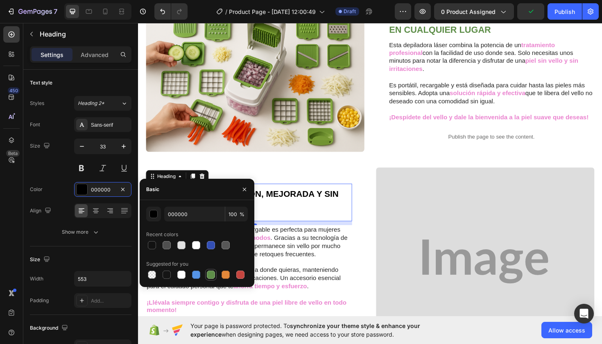
click at [211, 275] on div at bounding box center [211, 274] width 8 height 8
type input "5E8E49"
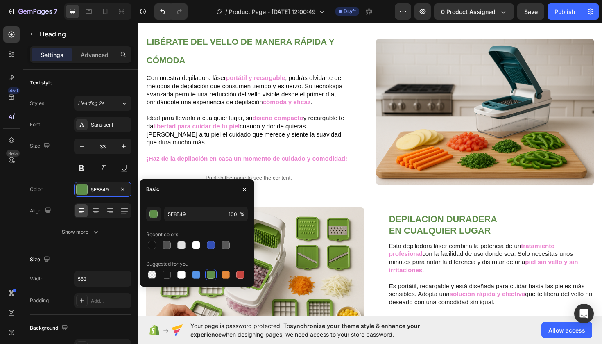
scroll to position [289, 0]
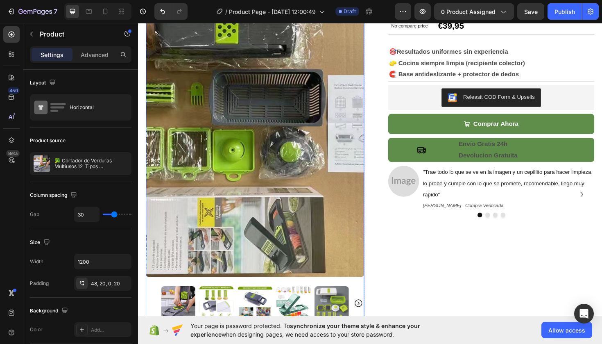
scroll to position [131, 0]
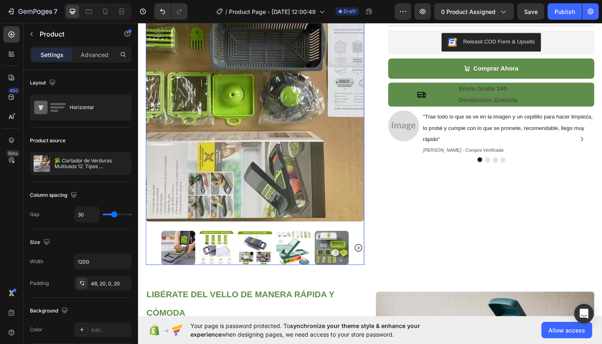
click at [206, 262] on img at bounding box center [221, 261] width 36 height 36
